Goal: Check status: Check status

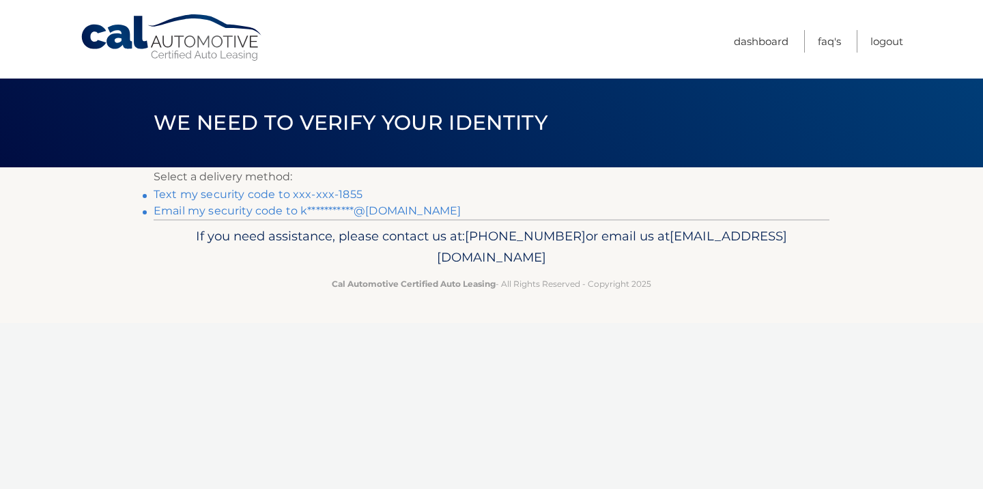
click at [338, 191] on link "Text my security code to xxx-xxx-1855" at bounding box center [258, 194] width 209 height 13
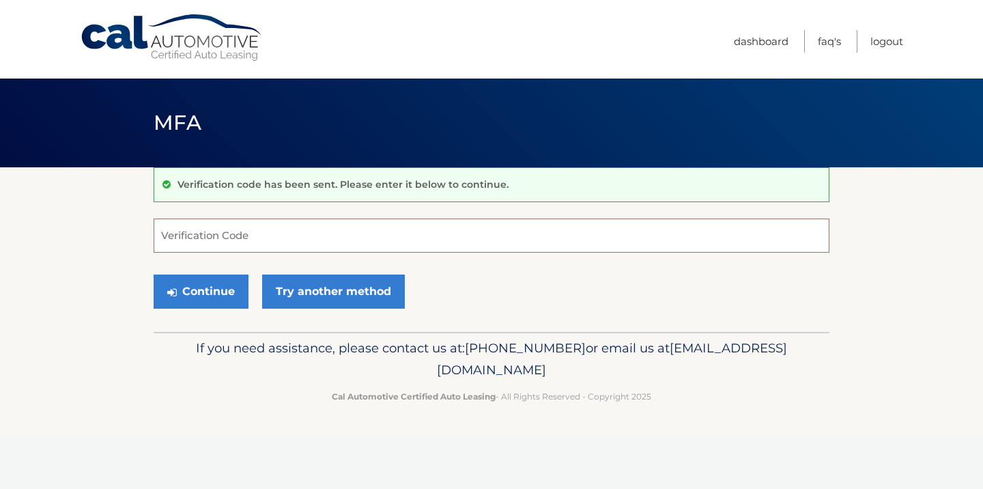
click at [370, 248] on input "Verification Code" at bounding box center [492, 236] width 676 height 34
type input "608613"
click at [154, 275] on button "Continue" at bounding box center [201, 292] width 95 height 34
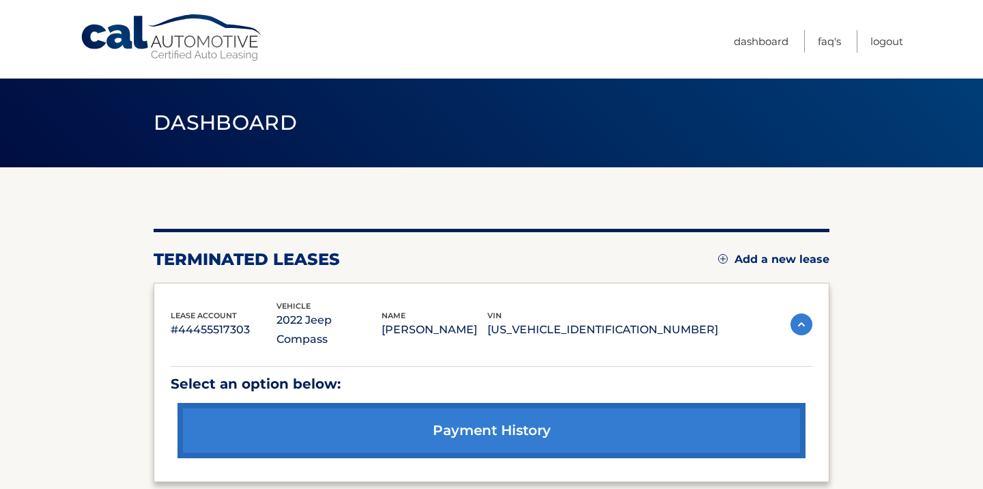
scroll to position [119, 0]
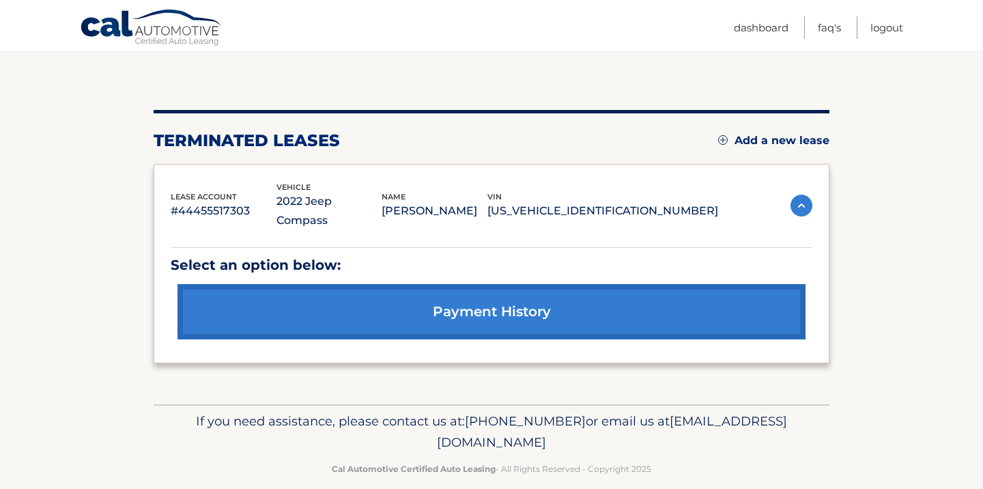
click at [804, 195] on img at bounding box center [802, 206] width 22 height 22
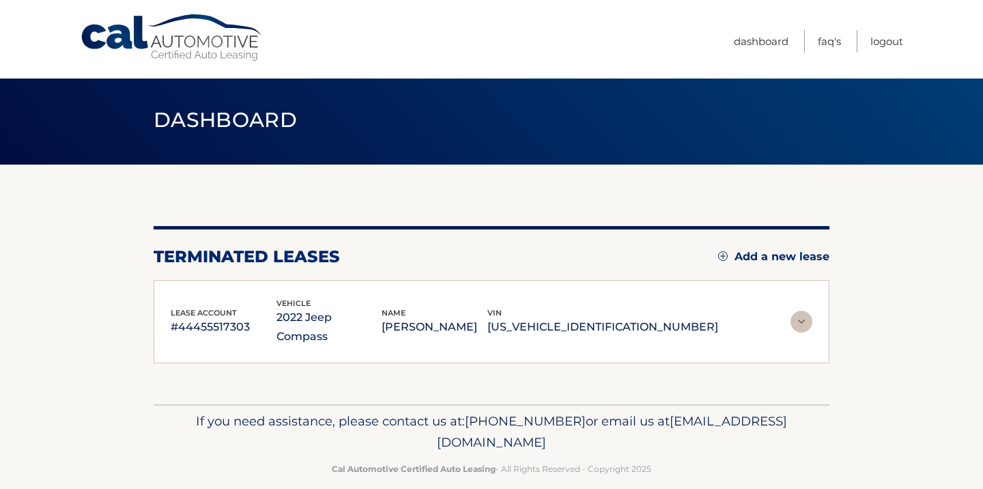
click at [800, 313] on img at bounding box center [802, 322] width 22 height 22
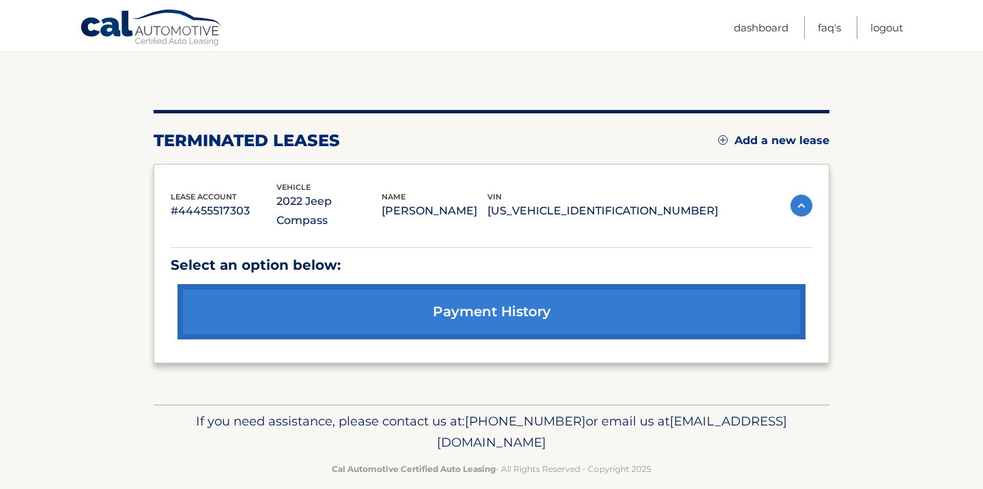
click at [477, 289] on link "payment history" at bounding box center [492, 311] width 628 height 55
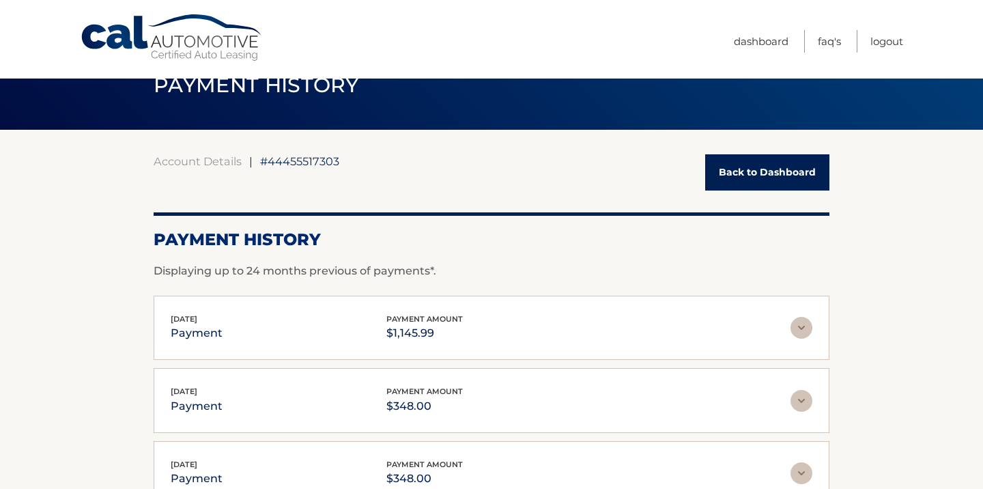
scroll to position [48, 0]
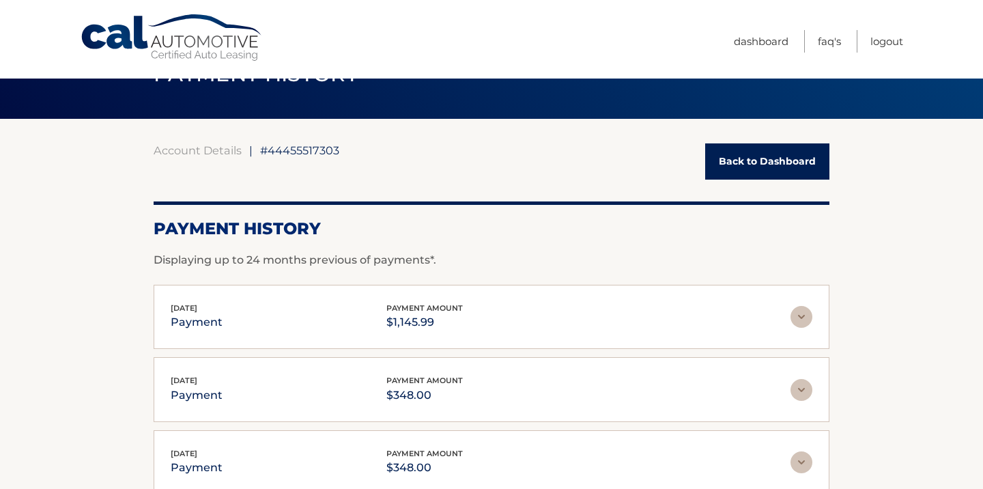
click at [553, 319] on div "[DATE] payment payment amount $1,145.99" at bounding box center [481, 317] width 620 height 31
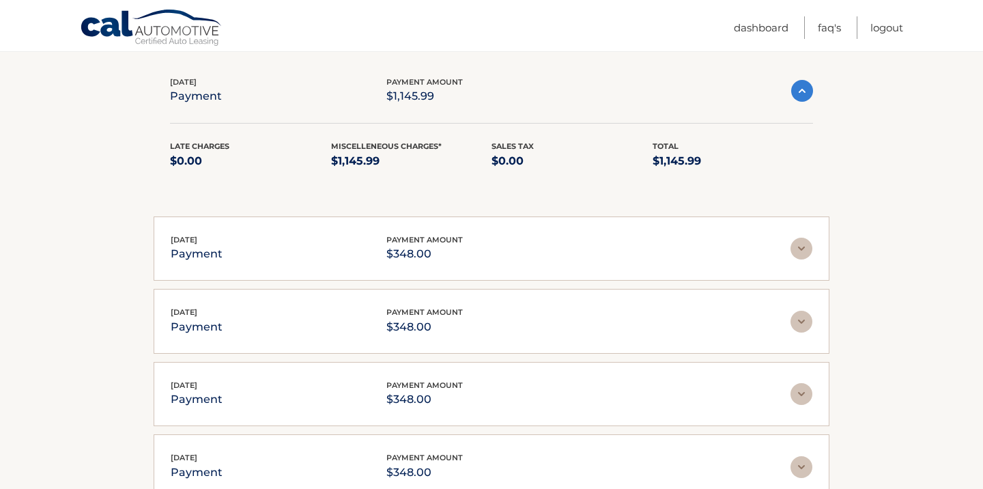
scroll to position [275, 0]
click at [537, 229] on div "[DATE] payment payment amount $348.00 Late Charges $0.00 Miscelleneous Charges*…" at bounding box center [492, 248] width 676 height 65
click at [792, 238] on img at bounding box center [802, 248] width 22 height 22
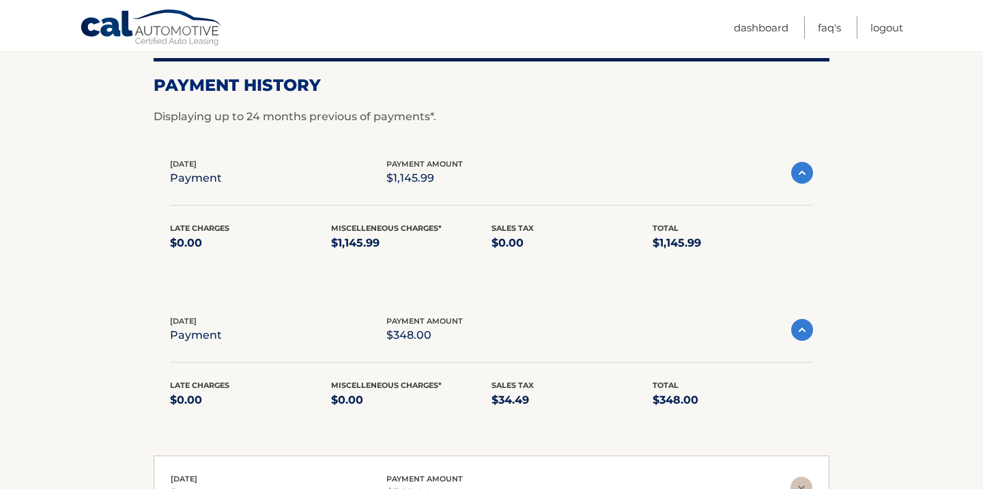
scroll to position [180, 0]
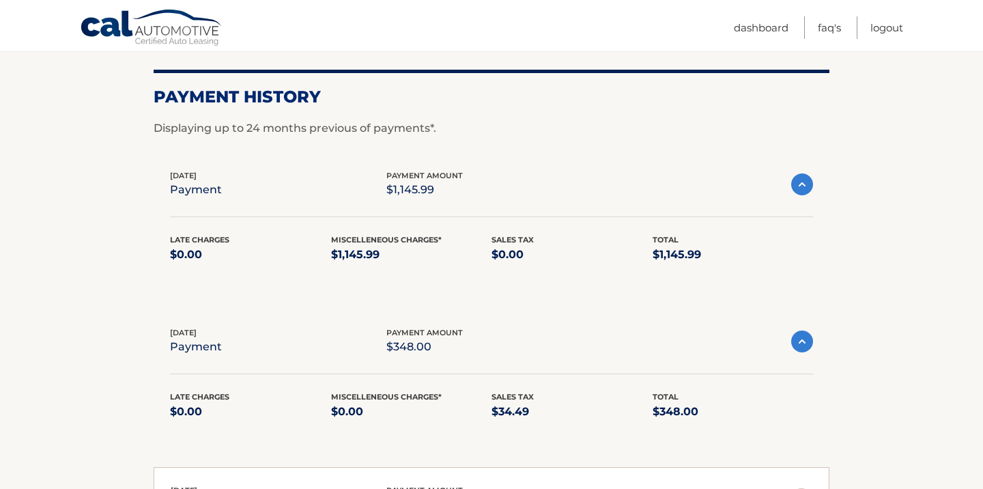
click at [802, 352] on div "[DATE] payment payment amount $348.00" at bounding box center [491, 341] width 643 height 31
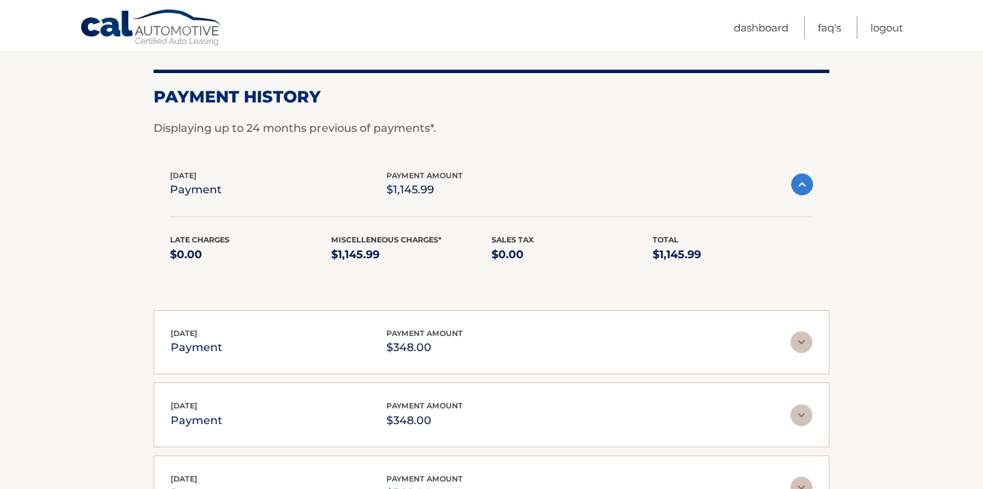
click at [805, 176] on img at bounding box center [803, 184] width 22 height 22
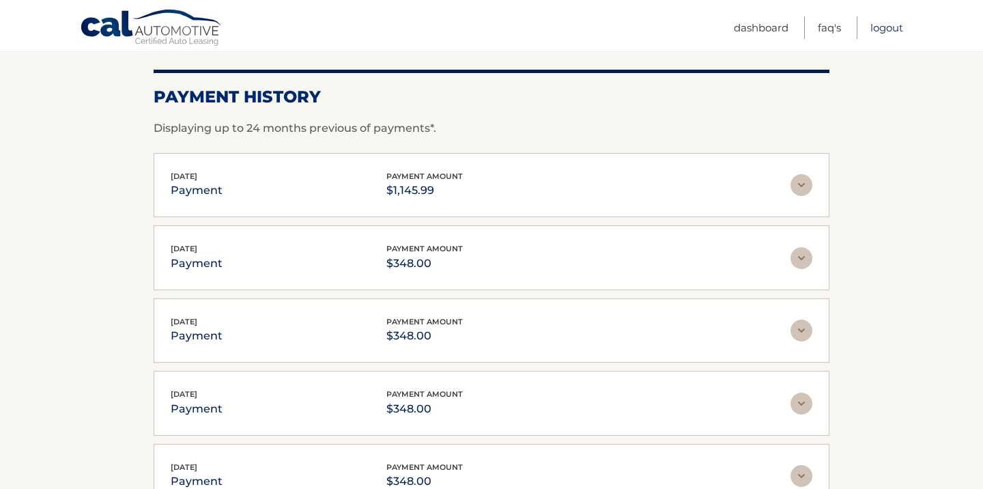
click at [882, 31] on link "Logout" at bounding box center [887, 27] width 33 height 23
